Goal: Task Accomplishment & Management: Manage account settings

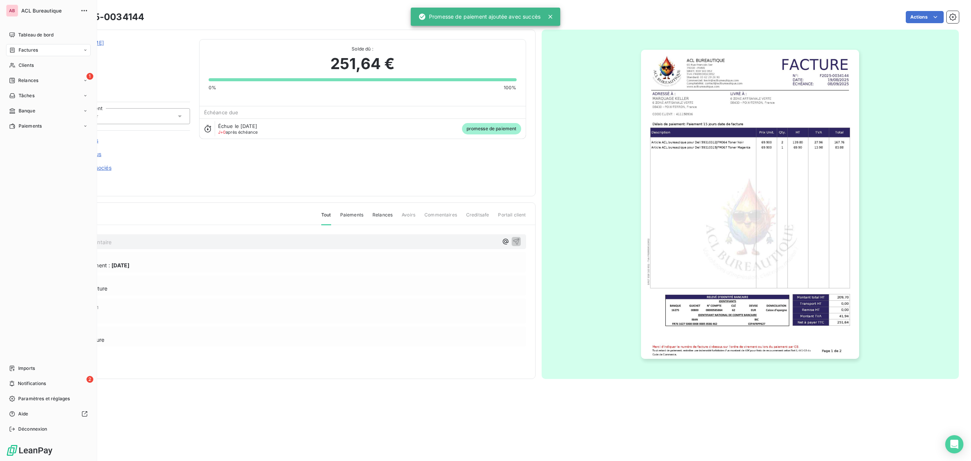
click at [21, 52] on span "Factures" at bounding box center [28, 50] width 19 height 7
click at [22, 50] on span "Factures" at bounding box center [28, 50] width 19 height 7
click at [13, 49] on icon at bounding box center [12, 49] width 5 height 5
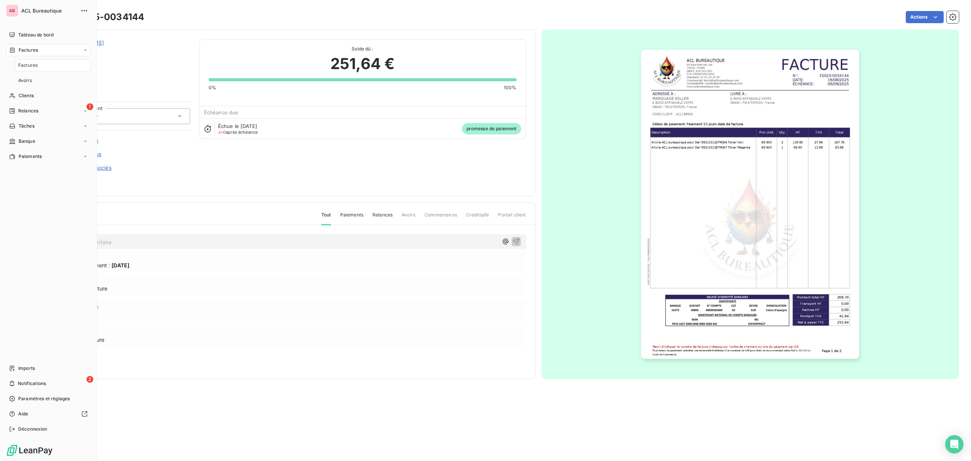
click at [20, 69] on div "Factures" at bounding box center [52, 65] width 75 height 12
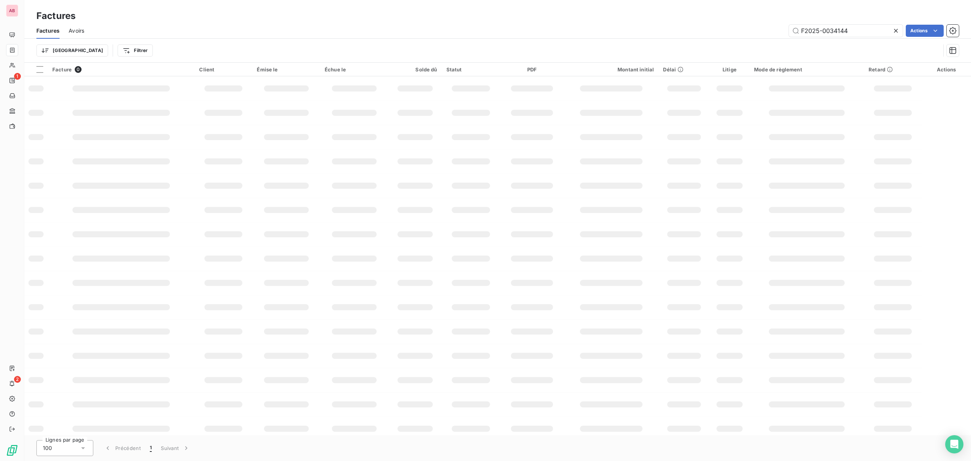
click at [899, 32] on icon at bounding box center [896, 31] width 8 height 8
click at [871, 32] on input "text" at bounding box center [846, 31] width 114 height 12
paste input "LOC OUTILS"
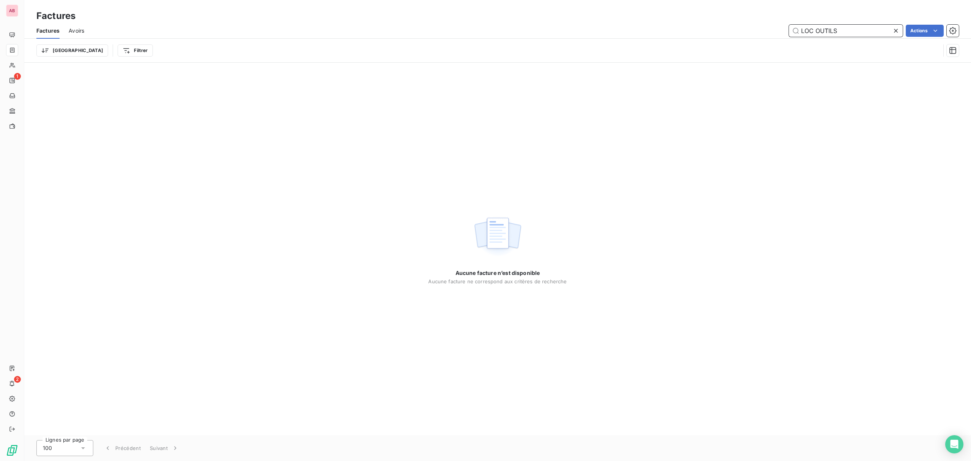
click at [816, 30] on input "LOC OUTILS" at bounding box center [846, 31] width 114 height 12
type input "LOCOUTILS"
click at [898, 28] on icon at bounding box center [896, 31] width 8 height 8
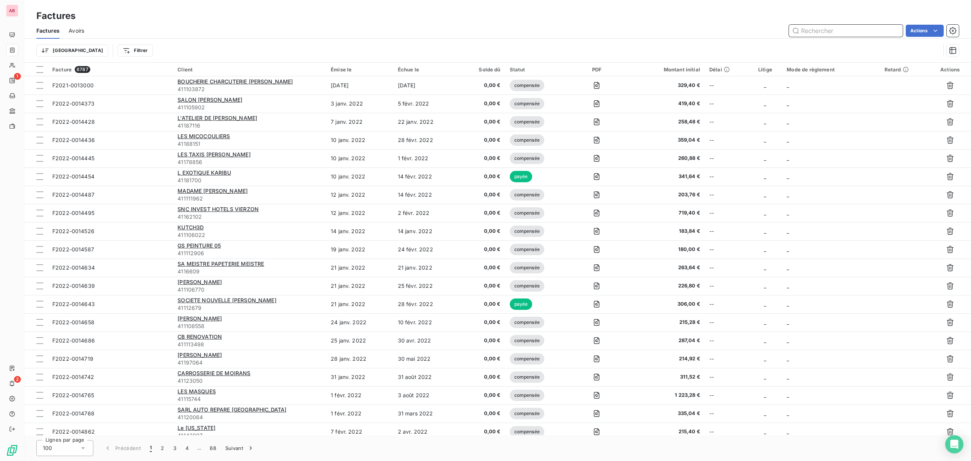
click at [858, 27] on input "text" at bounding box center [846, 31] width 114 height 12
paste input "34188"
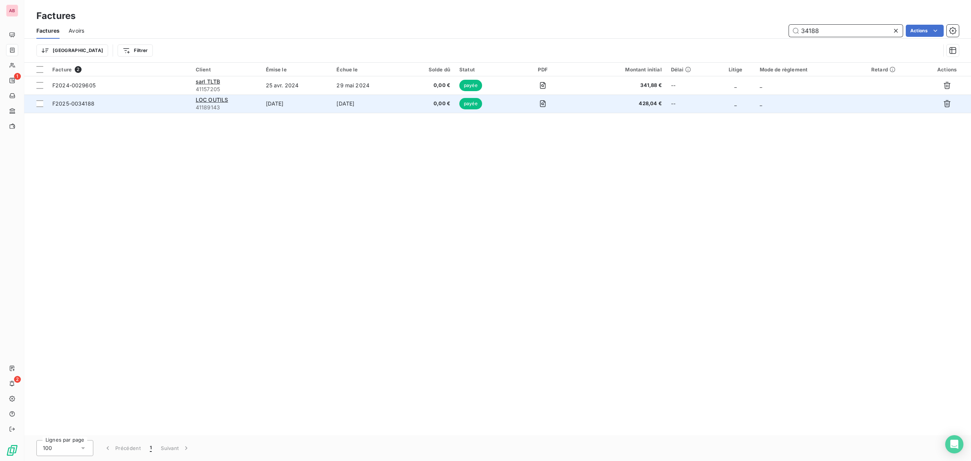
type input "34188"
click at [332, 107] on td "[DATE]" at bounding box center [367, 103] width 71 height 18
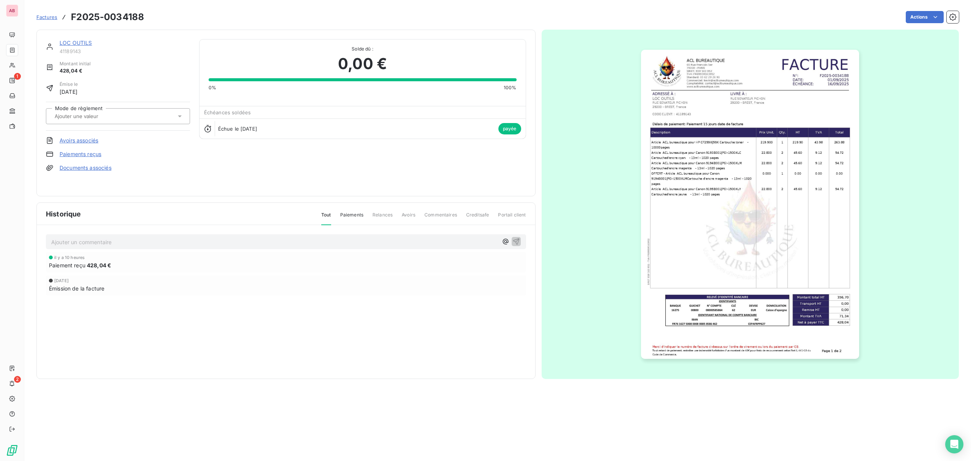
click at [74, 42] on link "LOC OUTILS" at bounding box center [76, 42] width 33 height 6
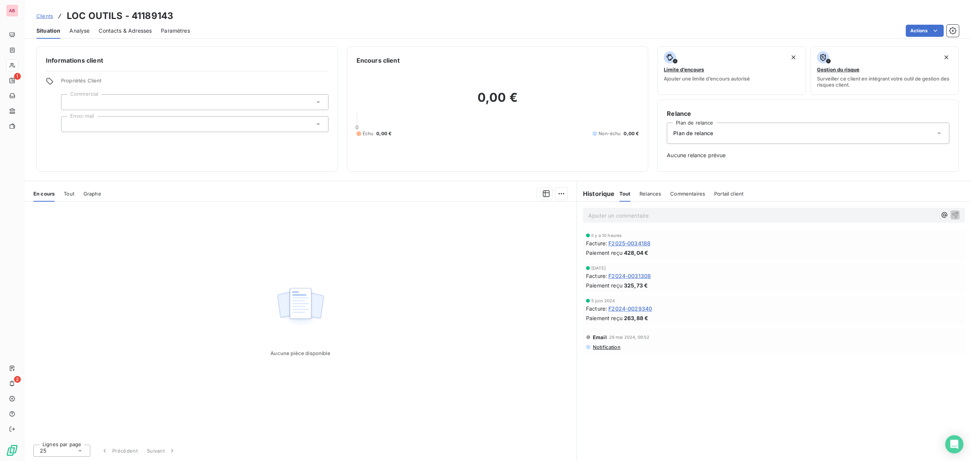
click at [107, 29] on span "Contacts & Adresses" at bounding box center [125, 31] width 53 height 8
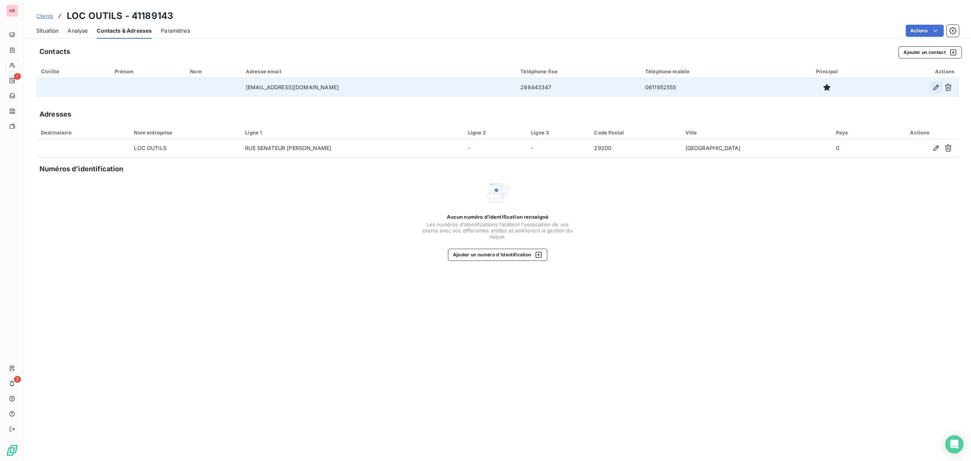
click at [935, 84] on icon "button" at bounding box center [937, 87] width 8 height 8
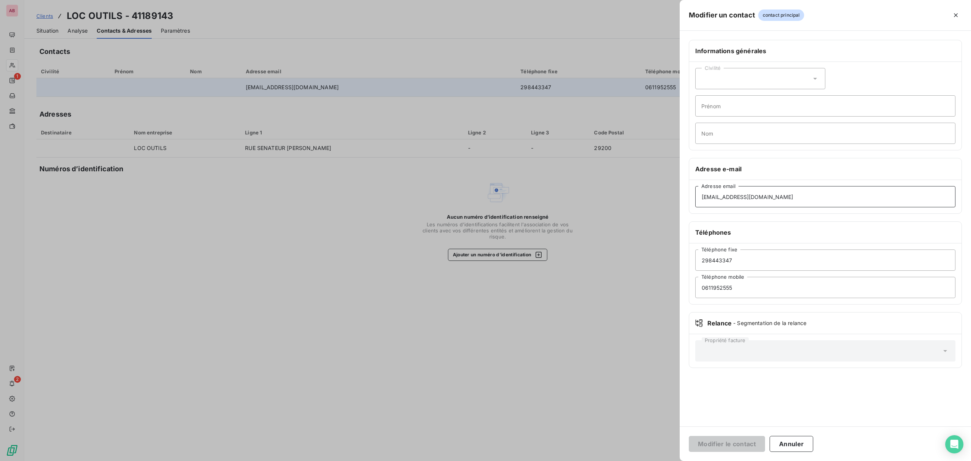
drag, startPoint x: 780, startPoint y: 198, endPoint x: 672, endPoint y: 199, distance: 108.9
click at [672, 460] on div "Modifier un contact contact principal Informations générales Civilité Prénom No…" at bounding box center [485, 461] width 971 height 0
paste input "[EMAIL_ADDRESS][DOMAIN_NAME]"
click at [714, 199] on input "[EMAIL_ADDRESS][DOMAIN_NAME]" at bounding box center [825, 196] width 260 height 21
type input "[EMAIL_ADDRESS][DOMAIN_NAME]"
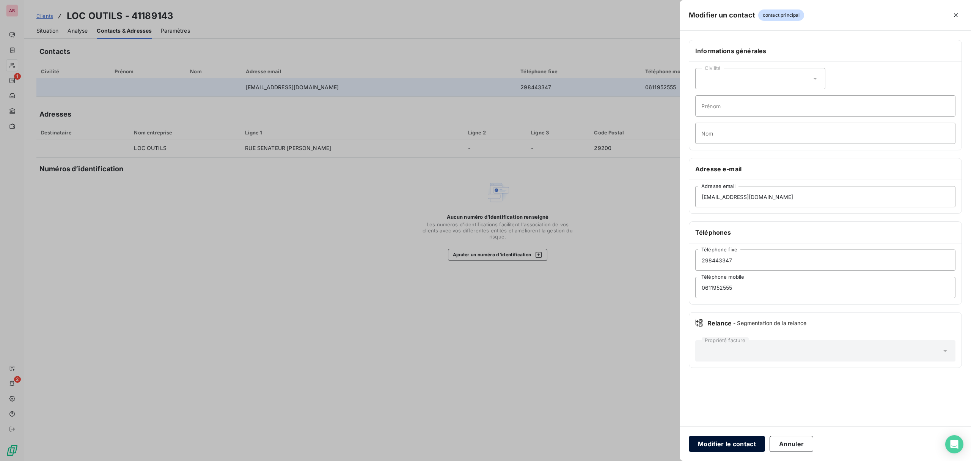
click at [753, 442] on button "Modifier le contact" at bounding box center [727, 444] width 76 height 16
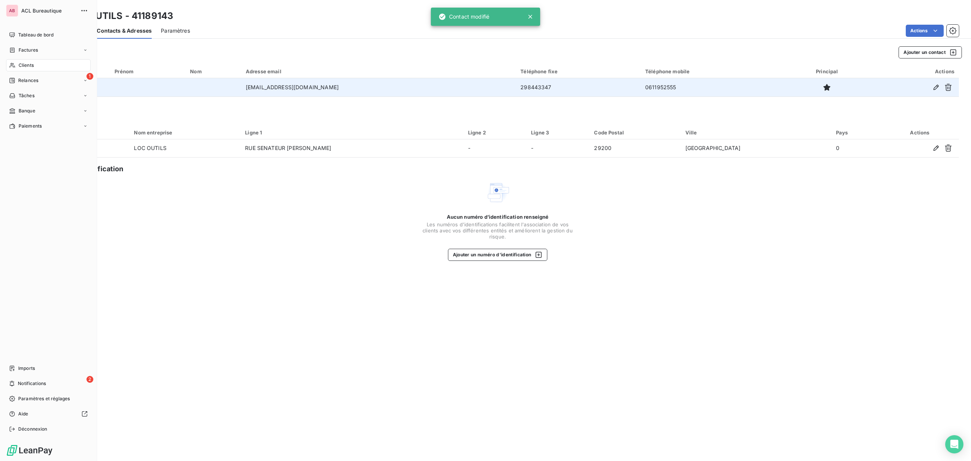
click at [16, 27] on div "AB ACL Bureautique Tableau de bord Factures Clients 1 Relances Tâches Banque Pa…" at bounding box center [48, 230] width 97 height 461
click at [30, 34] on span "Tableau de bord" at bounding box center [35, 34] width 35 height 7
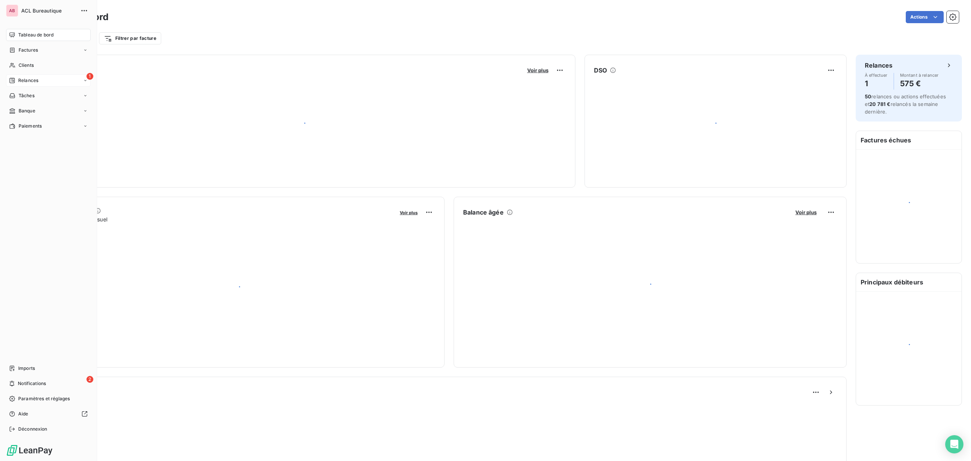
click at [31, 78] on span "Relances" at bounding box center [28, 80] width 20 height 7
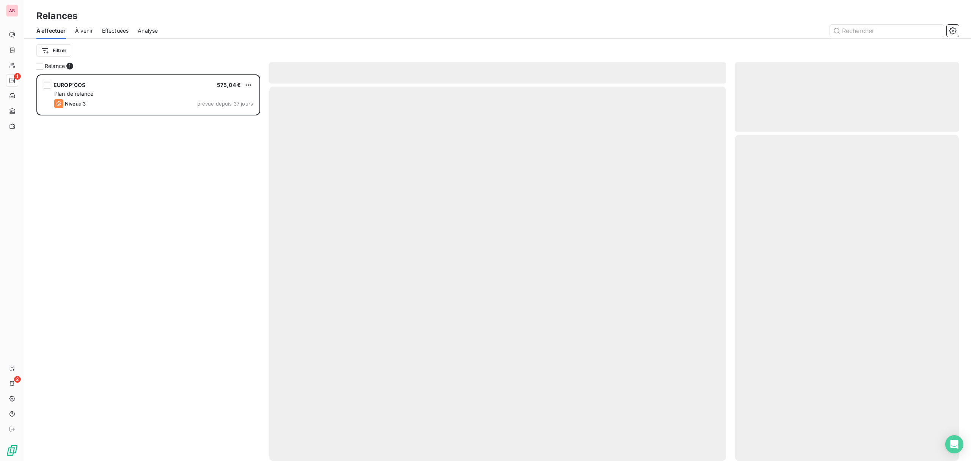
scroll to position [379, 216]
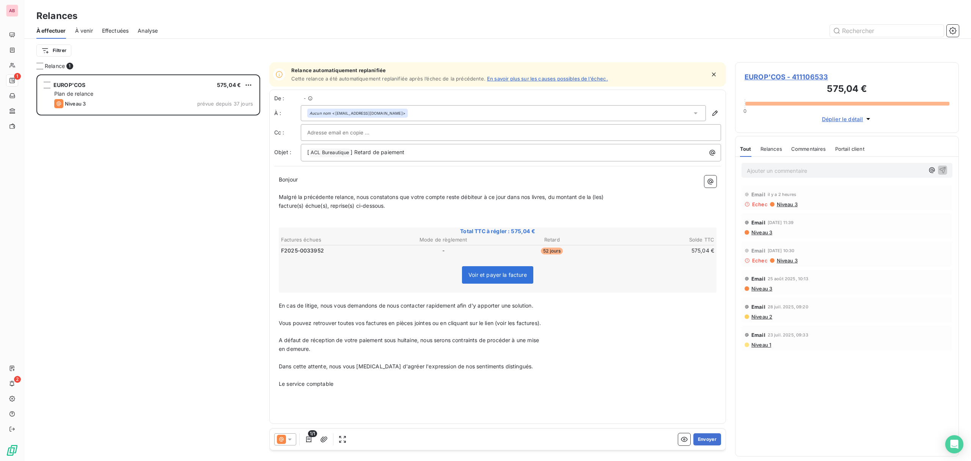
click at [25, 81] on div "Relance 1 EUROP'COS 575,04 € Plan de relance Niveau 3 prévue depuis 37 jours Re…" at bounding box center [497, 261] width 947 height 398
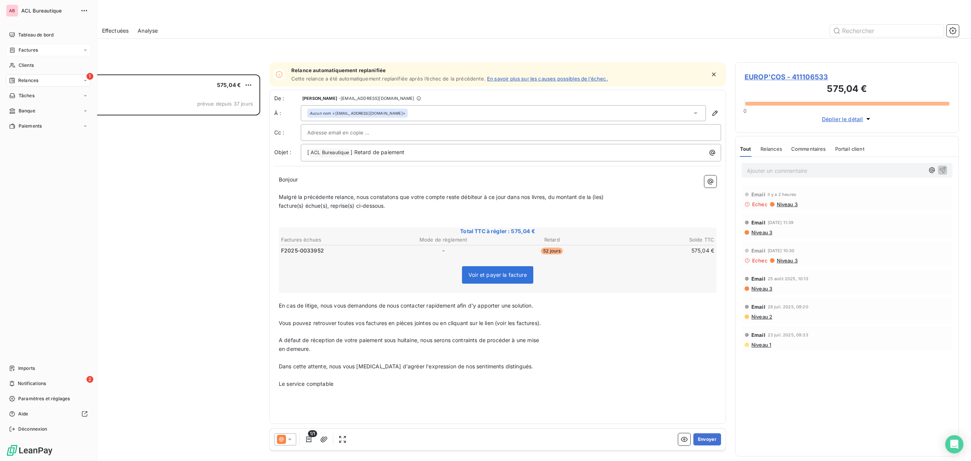
click at [8, 47] on div "Factures" at bounding box center [48, 50] width 85 height 12
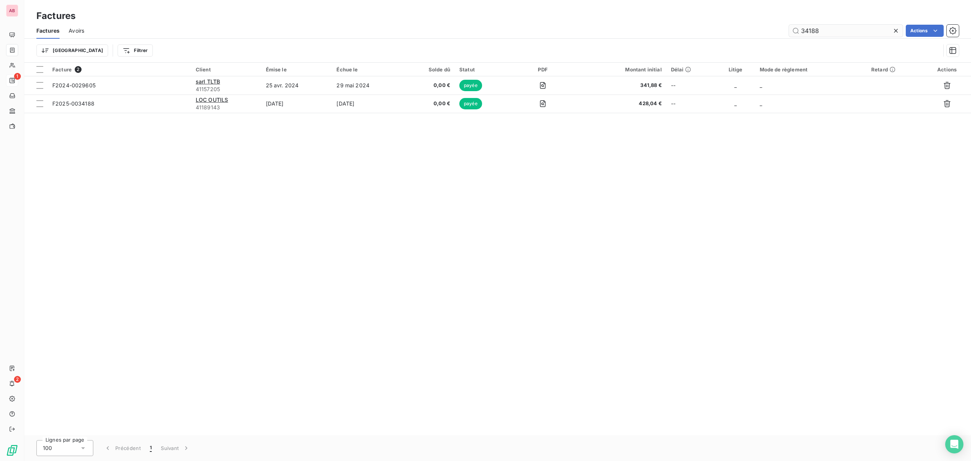
drag, startPoint x: 900, startPoint y: 30, endPoint x: 894, endPoint y: 31, distance: 6.5
click at [899, 31] on div at bounding box center [897, 31] width 11 height 12
click at [867, 31] on input "text" at bounding box center [846, 31] width 114 height 12
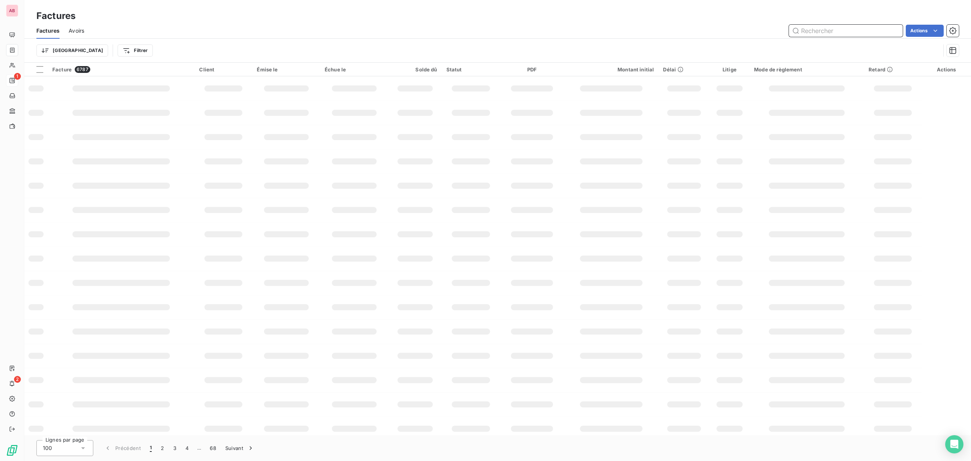
paste input "34155"
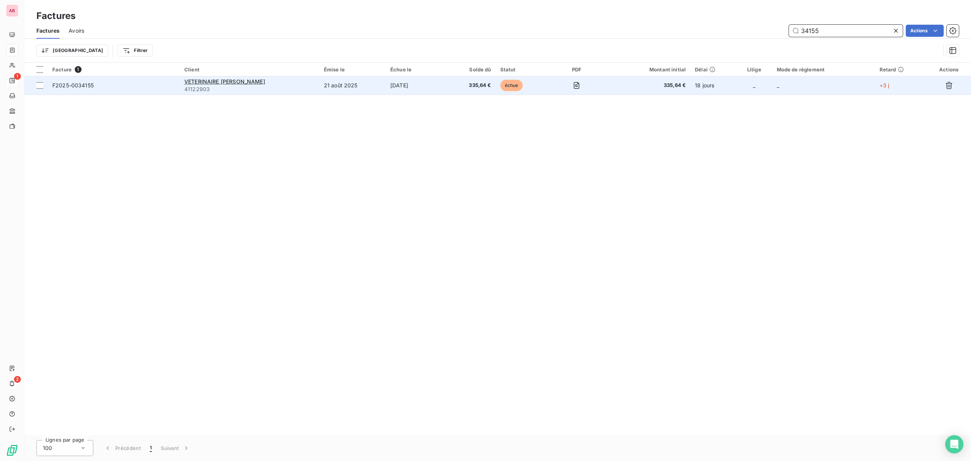
type input "34155"
click at [287, 81] on div "VETERINAIRE [PERSON_NAME]" at bounding box center [249, 82] width 131 height 8
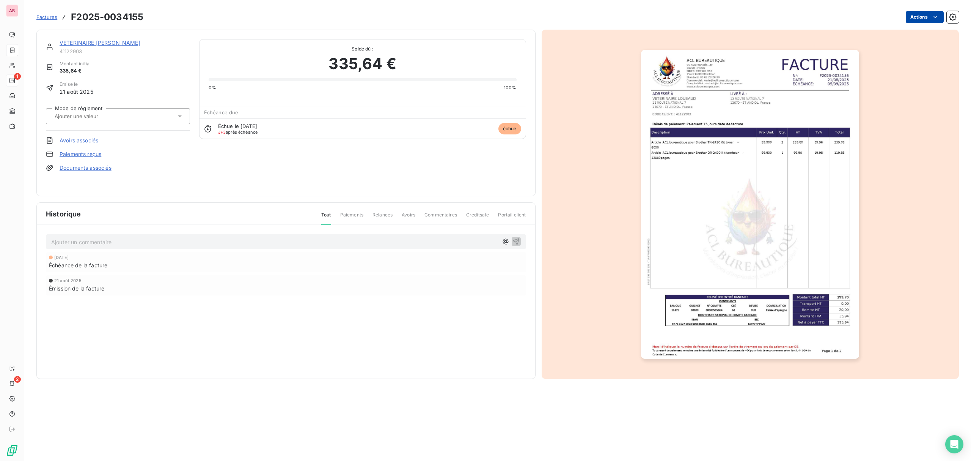
click at [924, 13] on html "AB 1 2 Factures F2025-0034155 Actions VETERINAIRE LOUBAUD 41122903 Montant init…" at bounding box center [485, 230] width 971 height 461
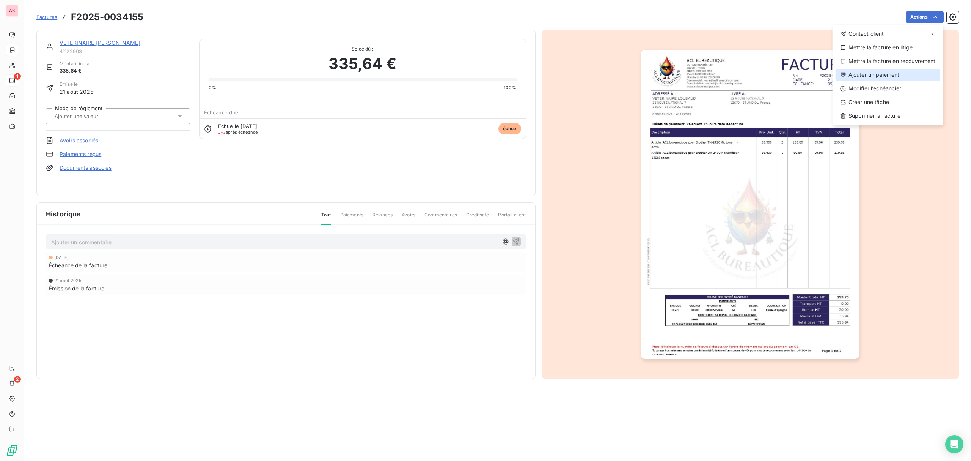
click at [897, 72] on div "Ajouter un paiement" at bounding box center [888, 75] width 105 height 12
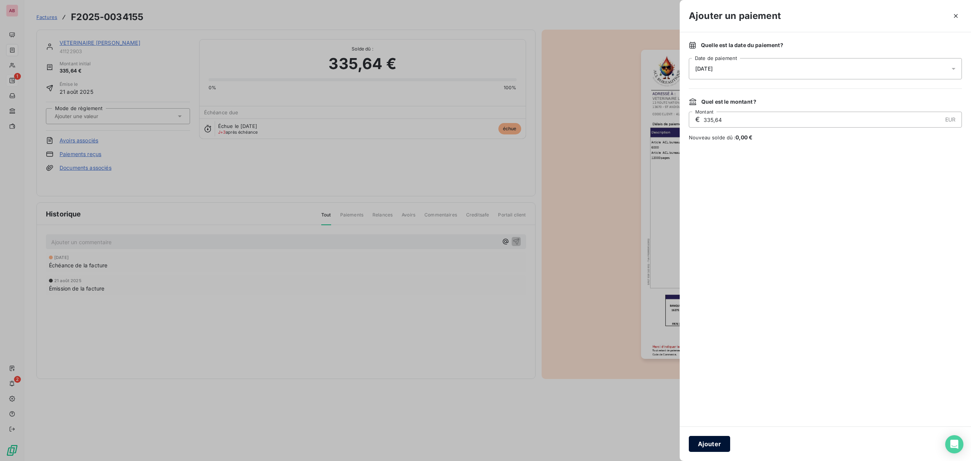
drag, startPoint x: 706, startPoint y: 441, endPoint x: 683, endPoint y: 435, distance: 23.9
click at [705, 441] on button "Ajouter" at bounding box center [709, 444] width 41 height 16
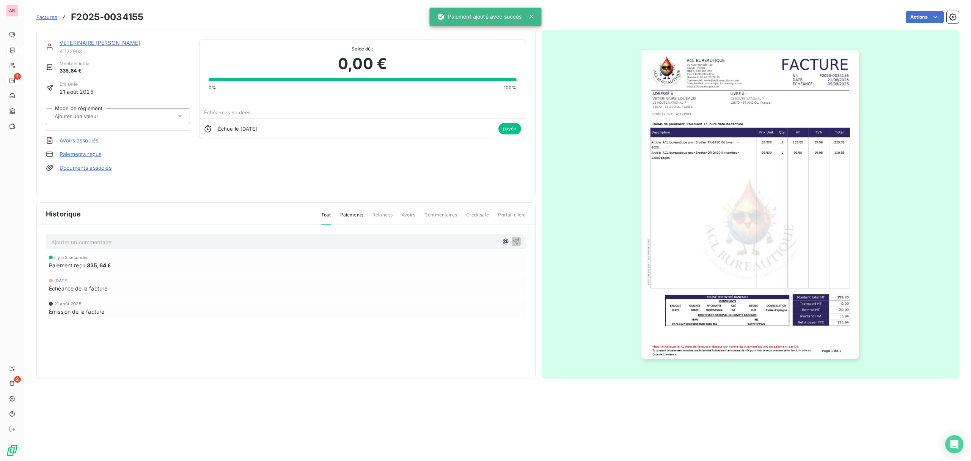
drag, startPoint x: 168, startPoint y: 115, endPoint x: 164, endPoint y: 122, distance: 7.6
click at [167, 115] on div at bounding box center [114, 116] width 124 height 10
click at [117, 175] on div "CB" at bounding box center [122, 173] width 123 height 12
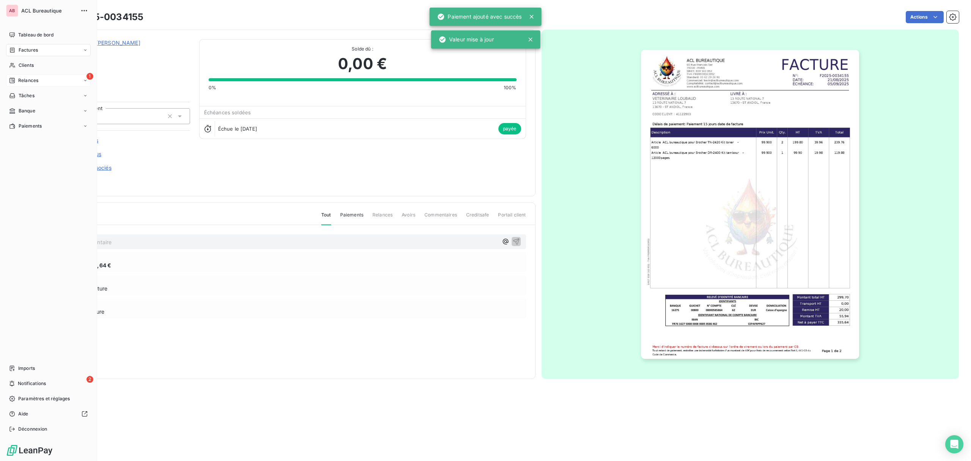
click at [19, 49] on span "Factures" at bounding box center [28, 50] width 19 height 7
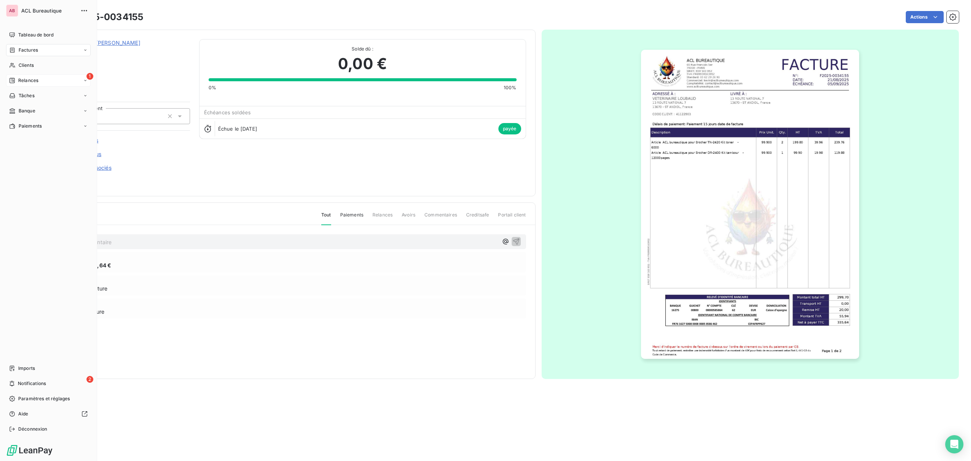
click at [16, 50] on div "Factures" at bounding box center [23, 50] width 29 height 7
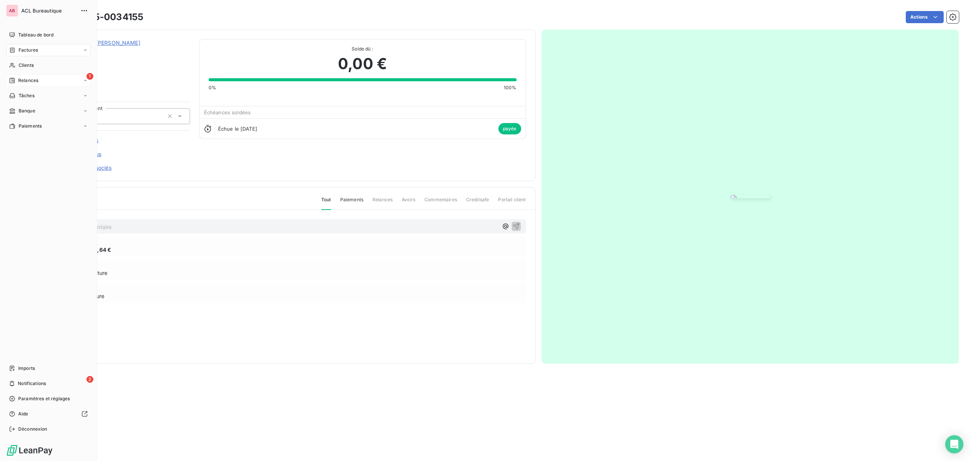
click at [20, 50] on span "Factures" at bounding box center [28, 50] width 19 height 7
click at [19, 50] on span "Factures" at bounding box center [28, 50] width 19 height 7
click at [39, 68] on div "Factures" at bounding box center [52, 65] width 75 height 12
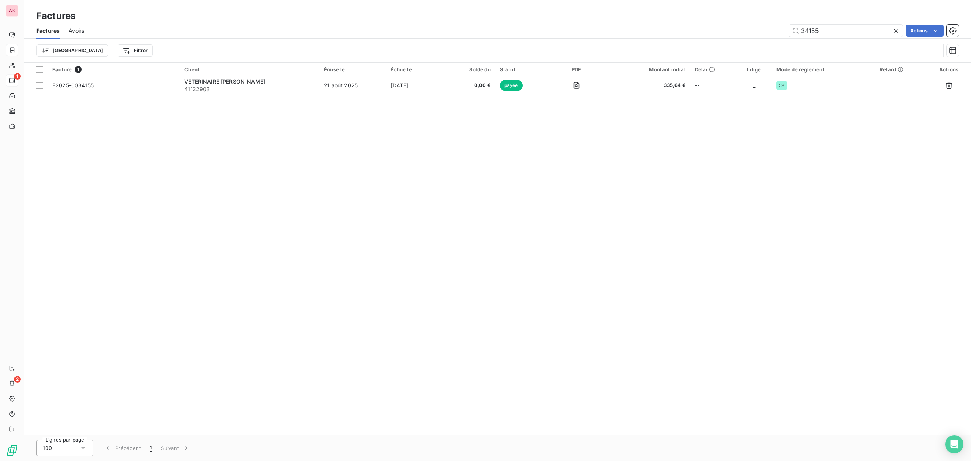
click at [897, 30] on icon at bounding box center [896, 31] width 8 height 8
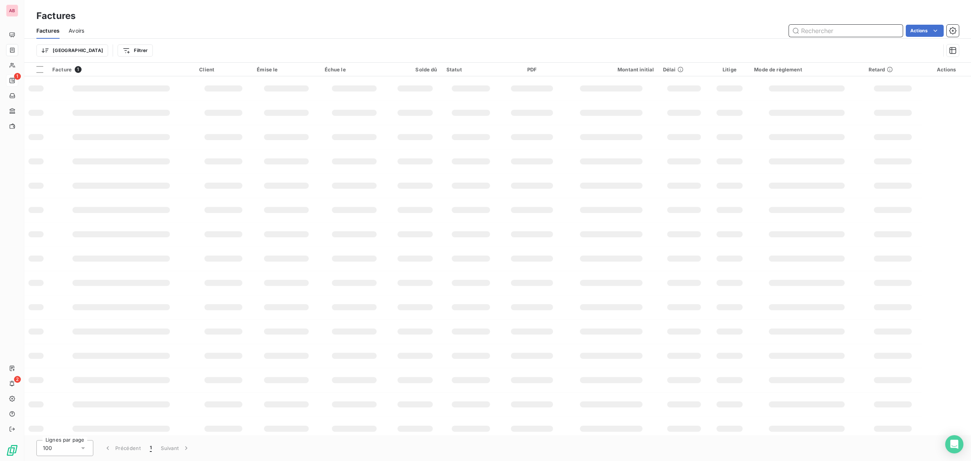
click at [872, 29] on input "text" at bounding box center [846, 31] width 114 height 12
paste input "F2025-0034052"
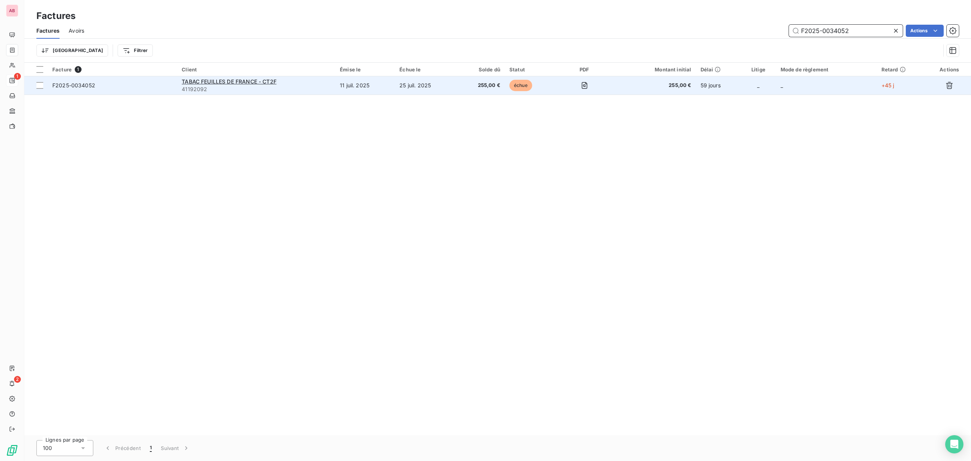
type input "F2025-0034052"
click at [411, 93] on td "25 juil. 2025" at bounding box center [426, 85] width 62 height 18
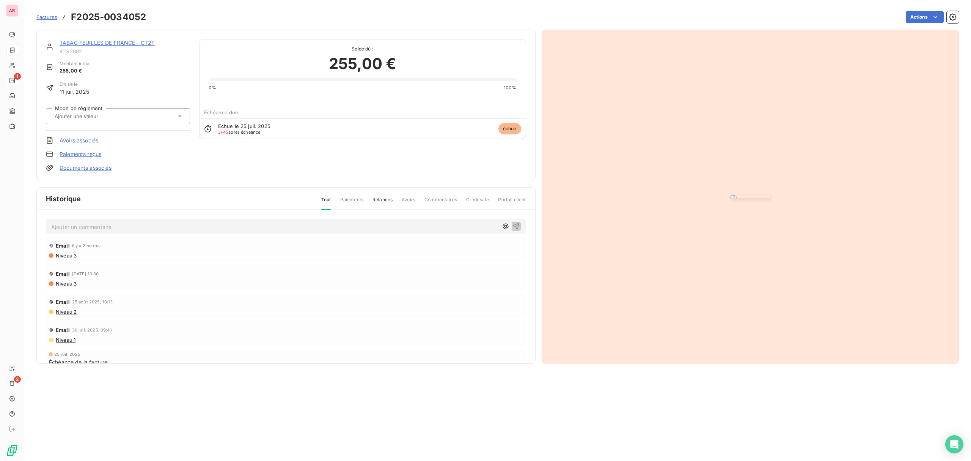
click at [109, 109] on div at bounding box center [118, 116] width 144 height 16
click at [925, 13] on html "AB 1 2 Factures F2025-0034052 Actions TABAC FEUILLES DE FRANCE - CT2F 41192092 …" at bounding box center [485, 230] width 971 height 461
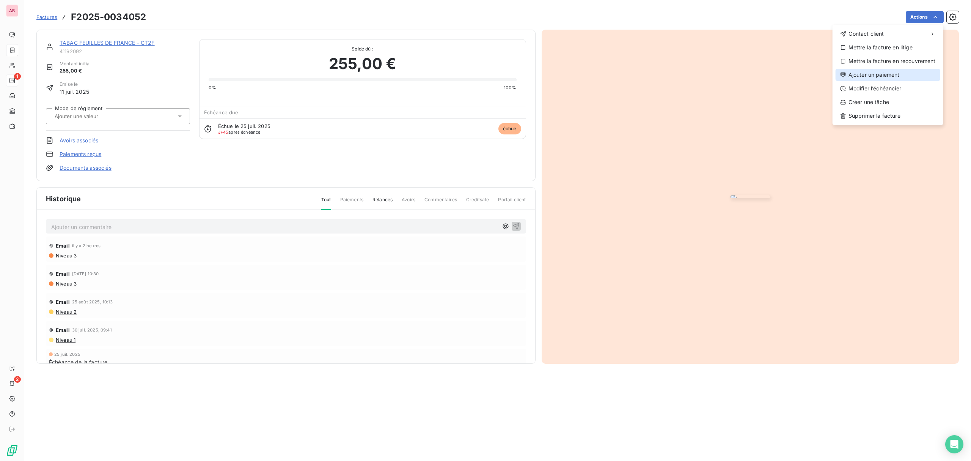
click at [875, 74] on div "Ajouter un paiement" at bounding box center [888, 75] width 105 height 12
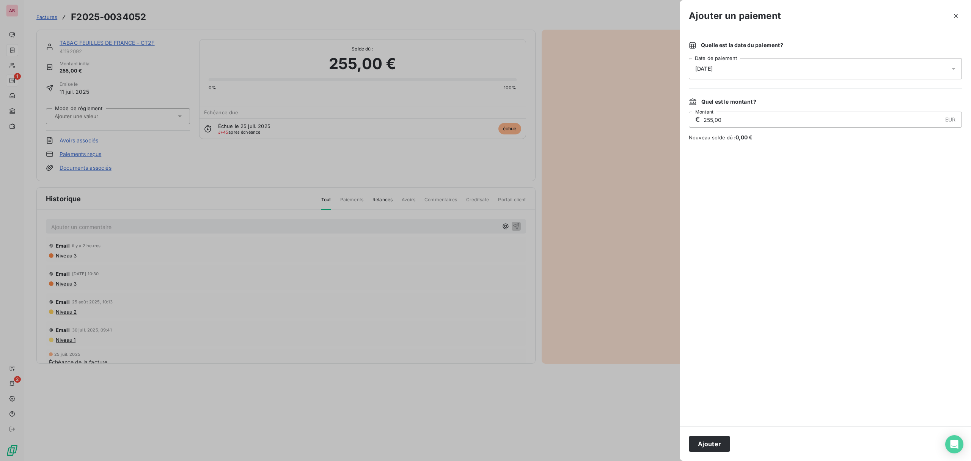
click at [792, 71] on div "[DATE]" at bounding box center [825, 68] width 273 height 21
click at [710, 175] on button "22" at bounding box center [710, 177] width 15 height 15
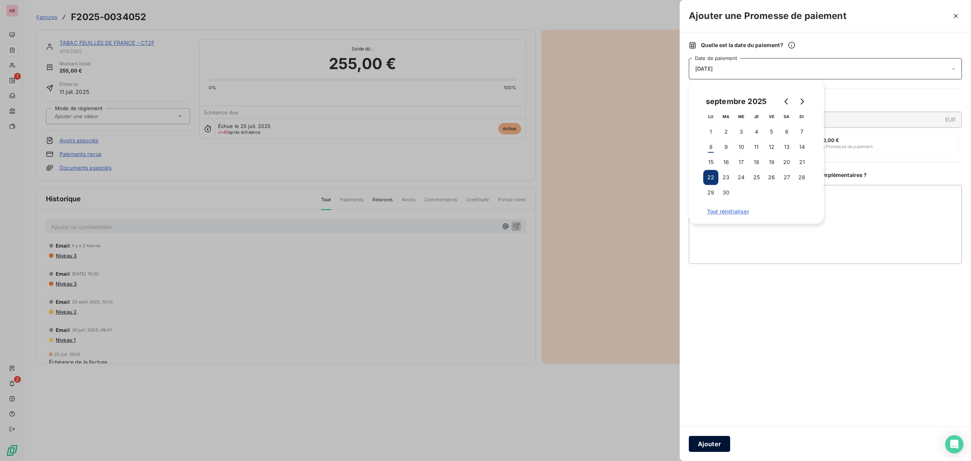
click at [717, 440] on button "Ajouter" at bounding box center [709, 444] width 41 height 16
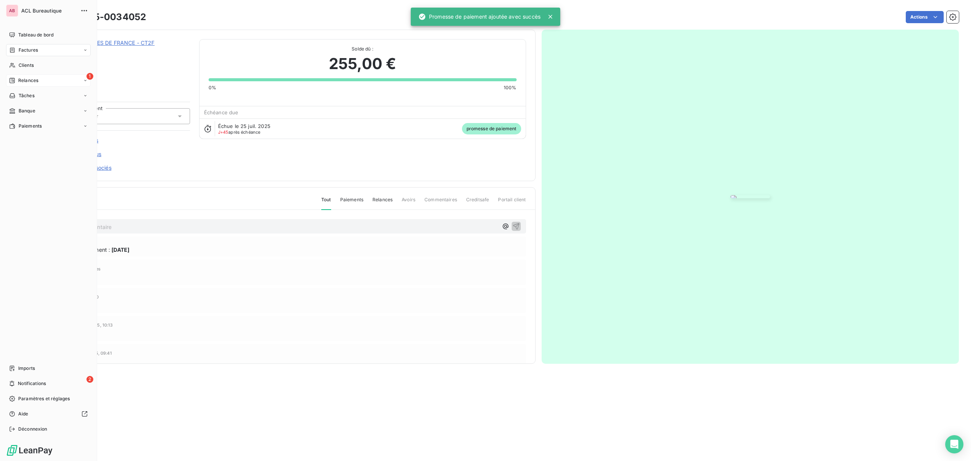
click at [17, 55] on div "Factures" at bounding box center [48, 50] width 85 height 12
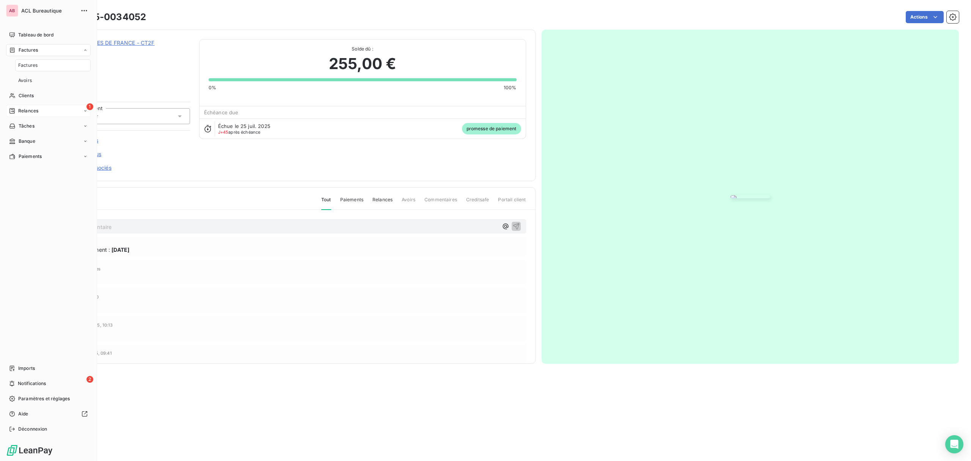
click at [37, 49] on span "Factures" at bounding box center [28, 50] width 19 height 7
click at [36, 63] on span "Factures" at bounding box center [27, 65] width 19 height 7
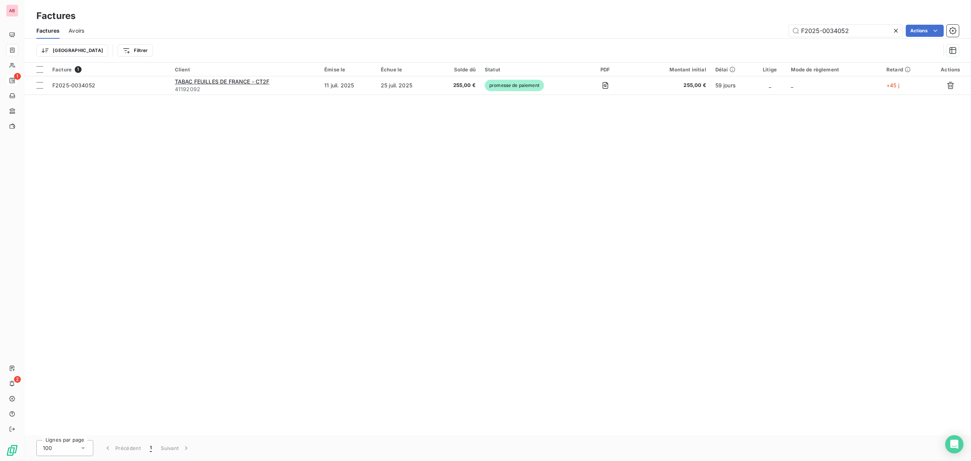
click at [899, 33] on icon at bounding box center [896, 31] width 8 height 8
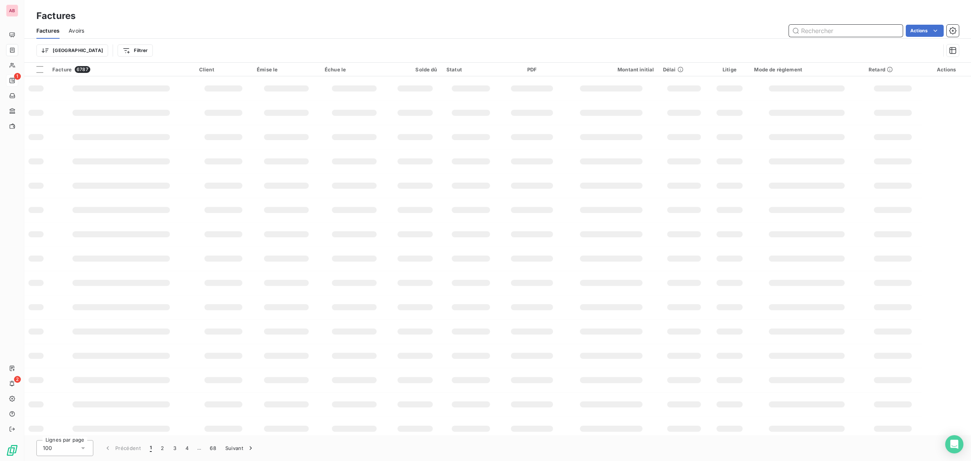
click at [870, 28] on input "text" at bounding box center [846, 31] width 114 height 12
paste input "34060"
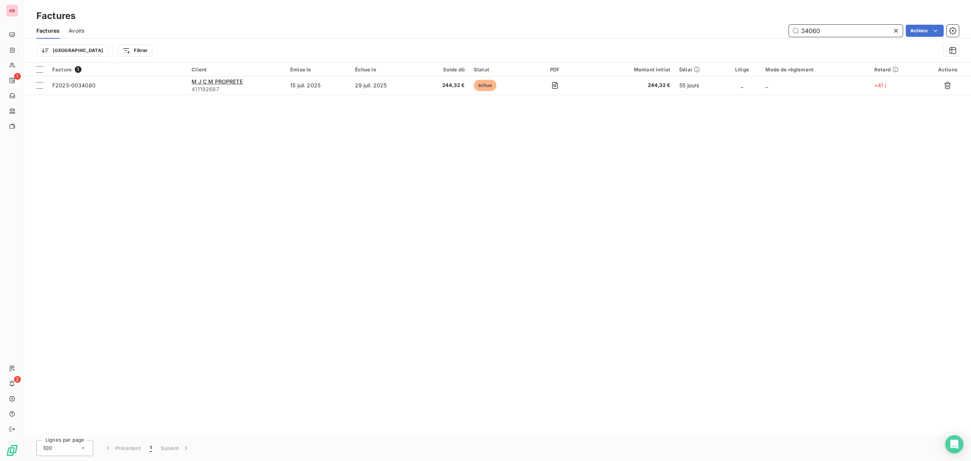
type input "34060"
click at [900, 30] on div at bounding box center [897, 31] width 11 height 12
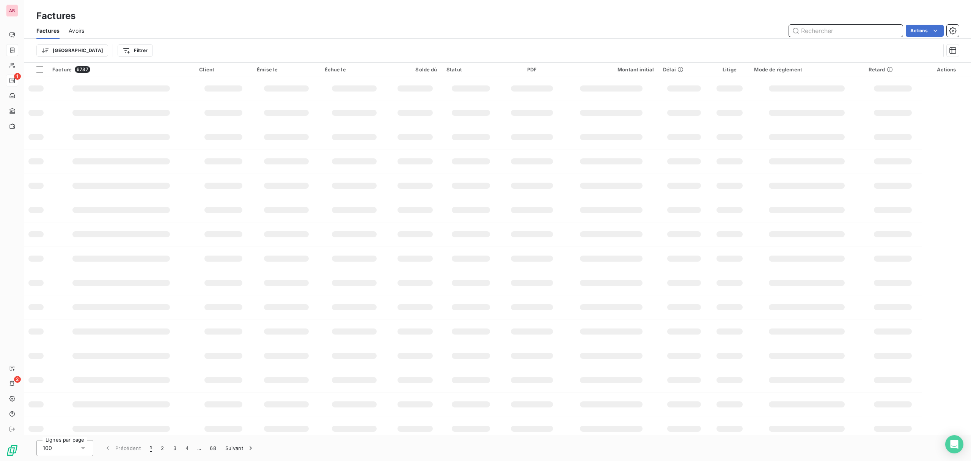
click at [875, 31] on input "text" at bounding box center [846, 31] width 114 height 12
paste input "34070"
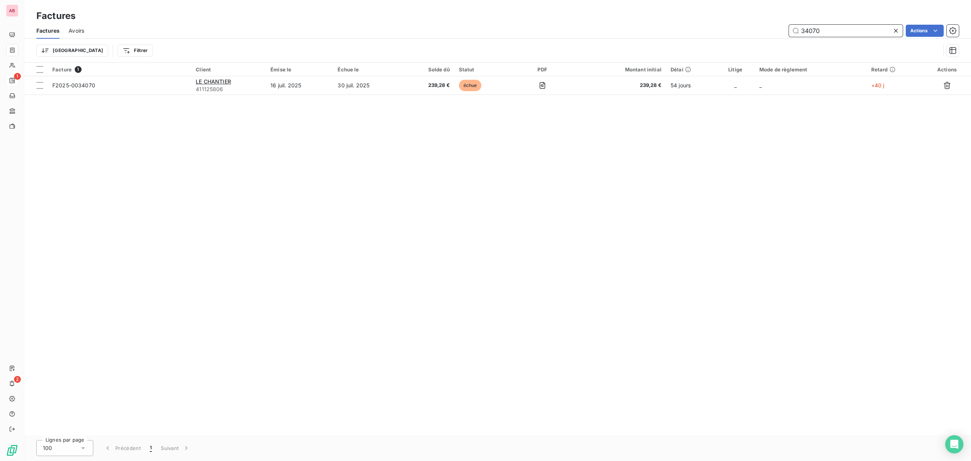
type input "34070"
